Goal: Information Seeking & Learning: Learn about a topic

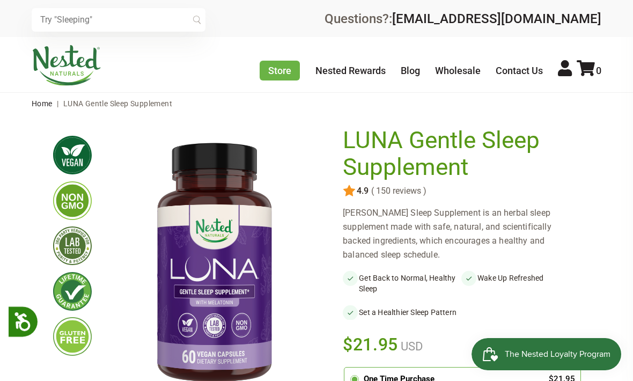
click at [36, 102] on link "Home" at bounding box center [42, 103] width 21 height 9
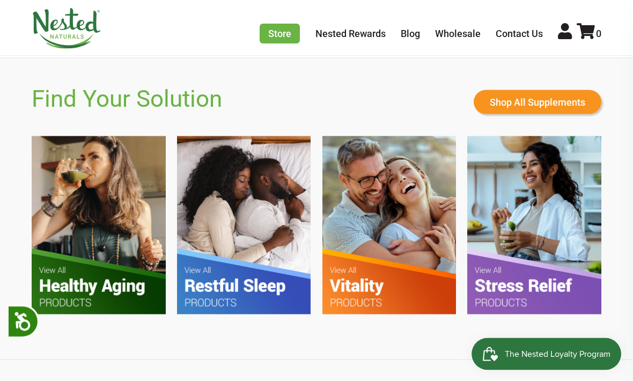
scroll to position [569, 0]
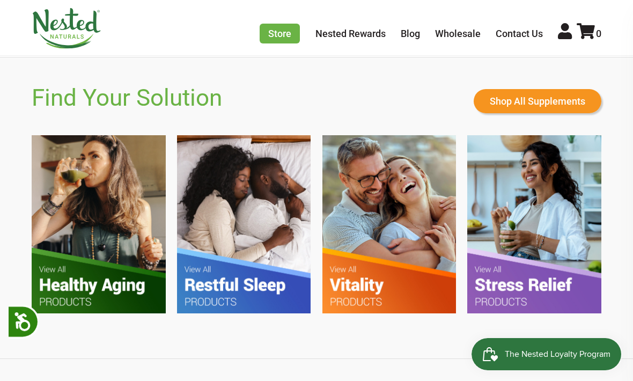
click at [251, 224] on img at bounding box center [244, 224] width 134 height 178
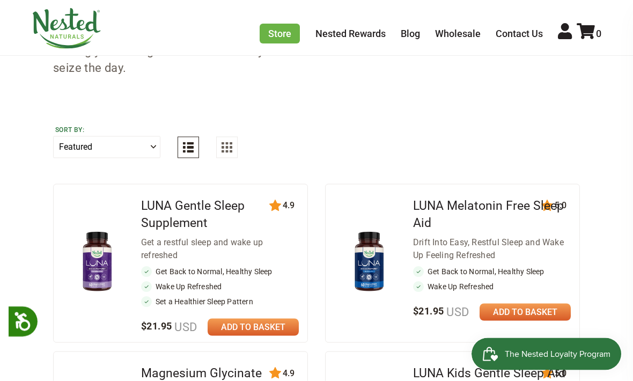
scroll to position [354, 0]
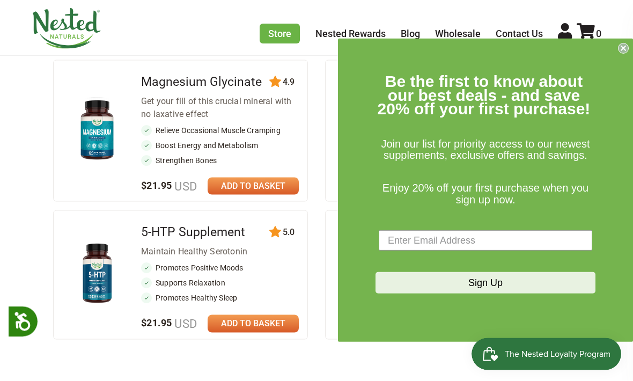
click at [620, 54] on circle "Close dialog" at bounding box center [624, 48] width 10 height 10
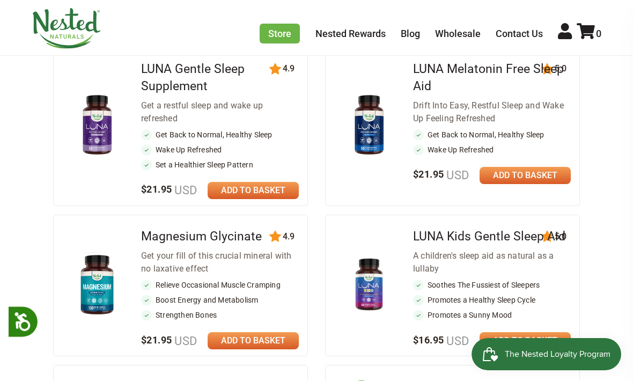
scroll to position [468, 0]
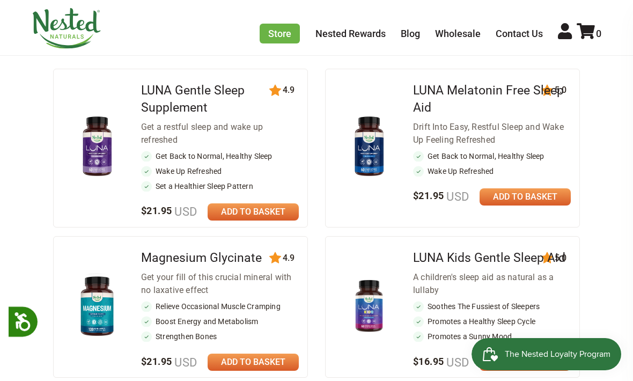
click at [477, 257] on link "LUNA Kids Gentle Sleep Aid" at bounding box center [489, 258] width 152 height 14
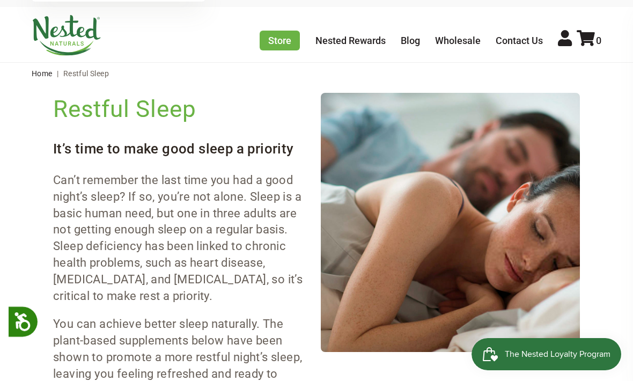
scroll to position [0, 0]
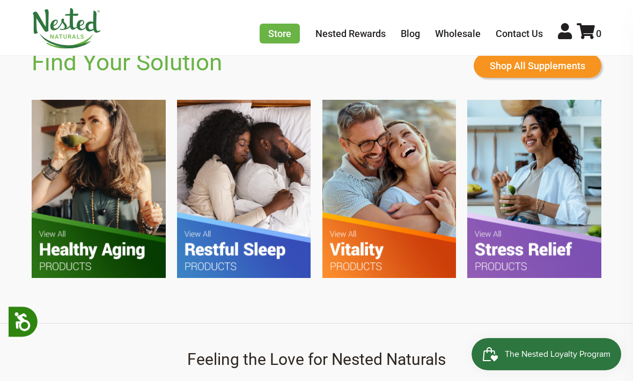
click at [96, 188] on img at bounding box center [99, 189] width 134 height 178
click at [539, 194] on img at bounding box center [534, 189] width 134 height 178
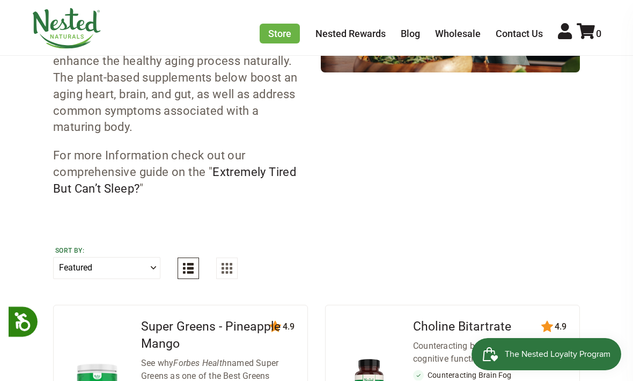
scroll to position [308, 0]
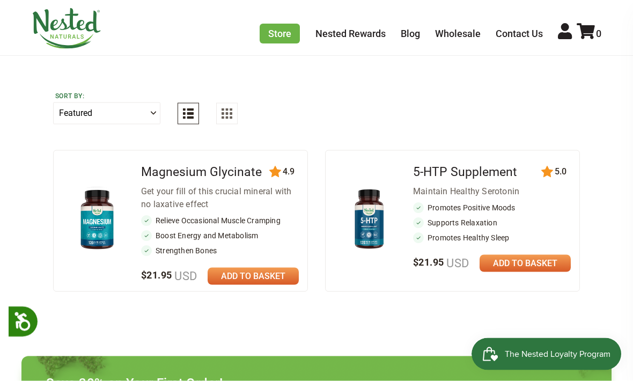
scroll to position [501, 0]
click at [218, 196] on div "Get your fill of this crucial mineral with no laxative effect" at bounding box center [220, 198] width 158 height 26
click at [201, 171] on link "Magnesium Glycinate" at bounding box center [201, 171] width 121 height 14
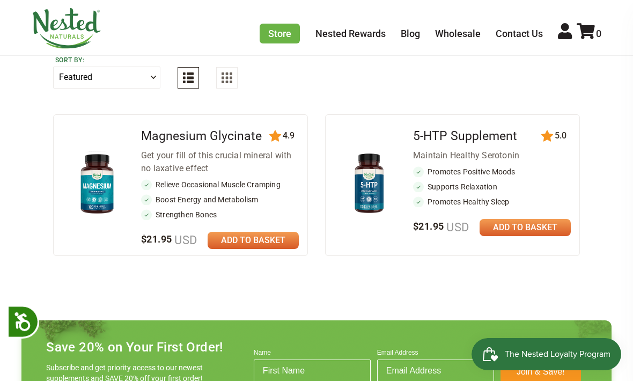
click at [488, 149] on div "Maintain Healthy Serotonin" at bounding box center [492, 155] width 158 height 13
click at [465, 134] on link "5-HTP Supplement" at bounding box center [465, 136] width 104 height 14
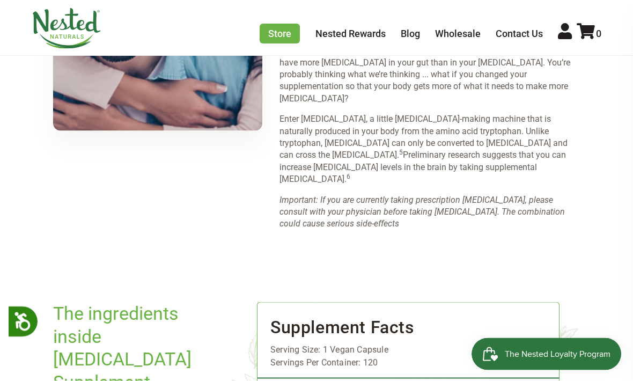
scroll to position [844, 0]
